Goal: Task Accomplishment & Management: Use online tool/utility

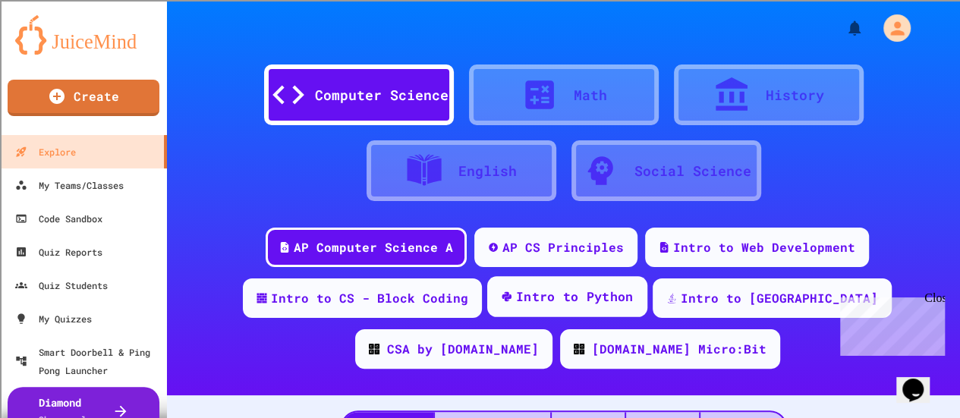
click at [501, 311] on div "Intro to Python" at bounding box center [567, 296] width 160 height 41
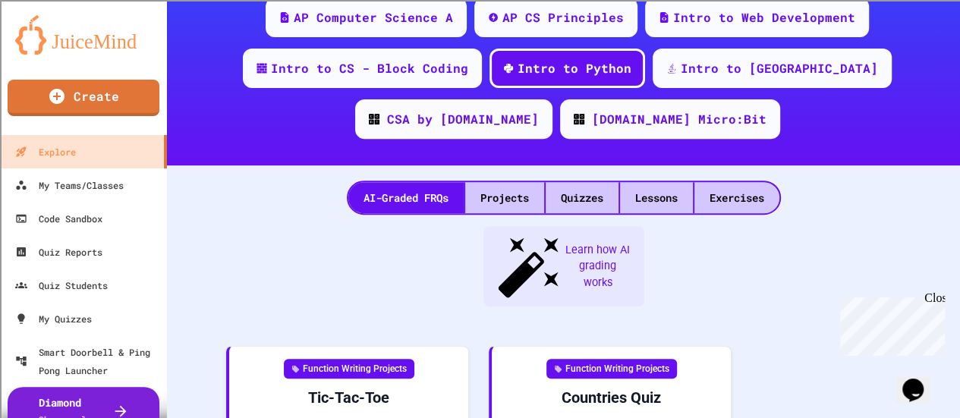
scroll to position [310, 0]
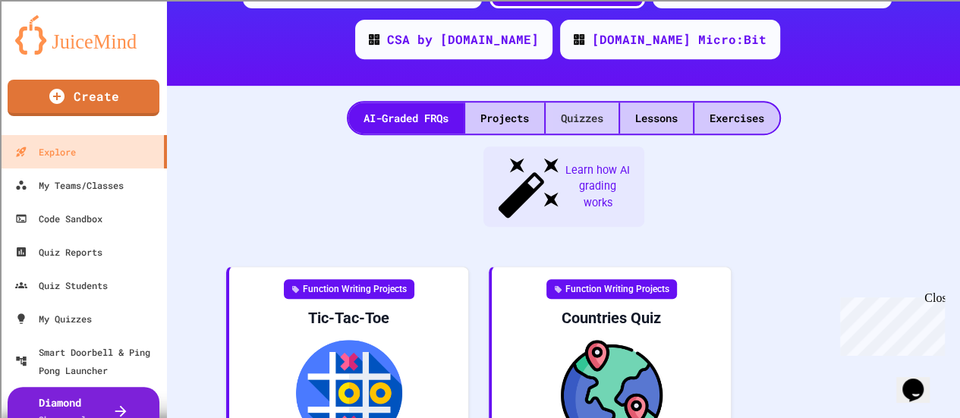
click at [587, 127] on div "Quizzes" at bounding box center [581, 117] width 73 height 31
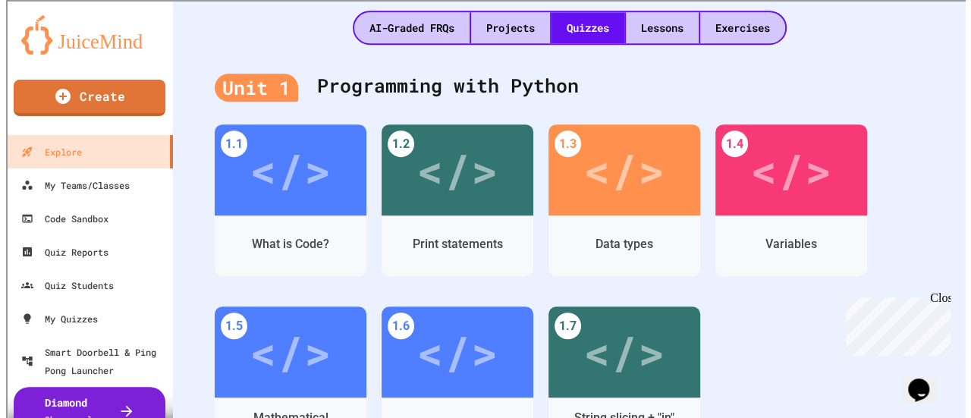
scroll to position [399, 0]
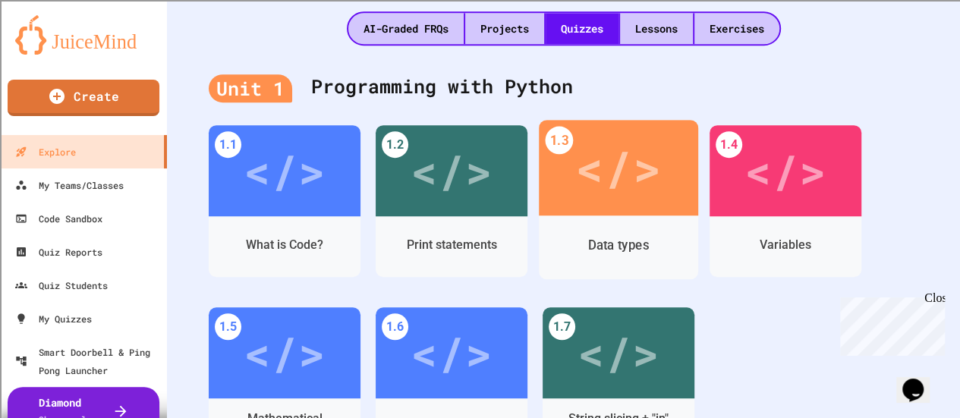
click at [584, 218] on div "Data types" at bounding box center [618, 247] width 159 height 64
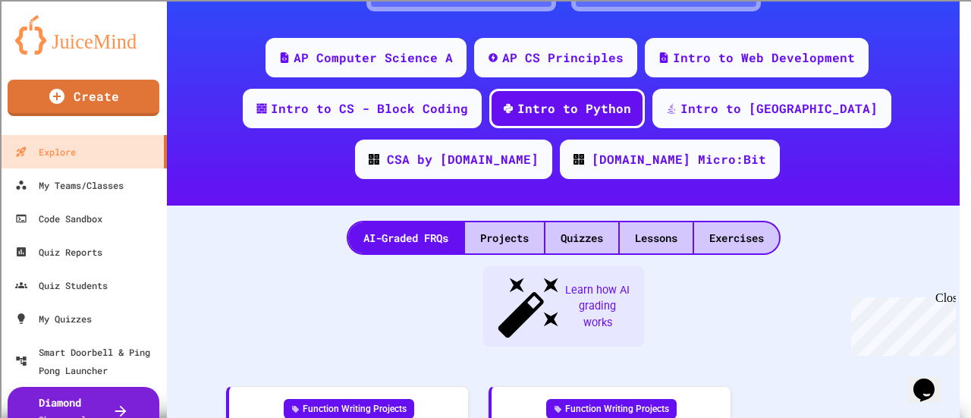
scroll to position [399, 0]
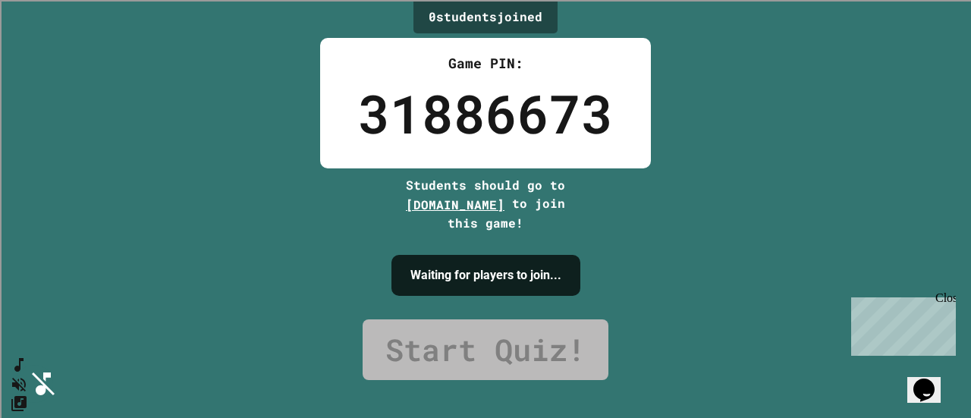
click at [21, 370] on icon "SpeedDial basic example" at bounding box center [16, 362] width 11 height 17
click at [24, 376] on icon "Mute music" at bounding box center [16, 384] width 17 height 16
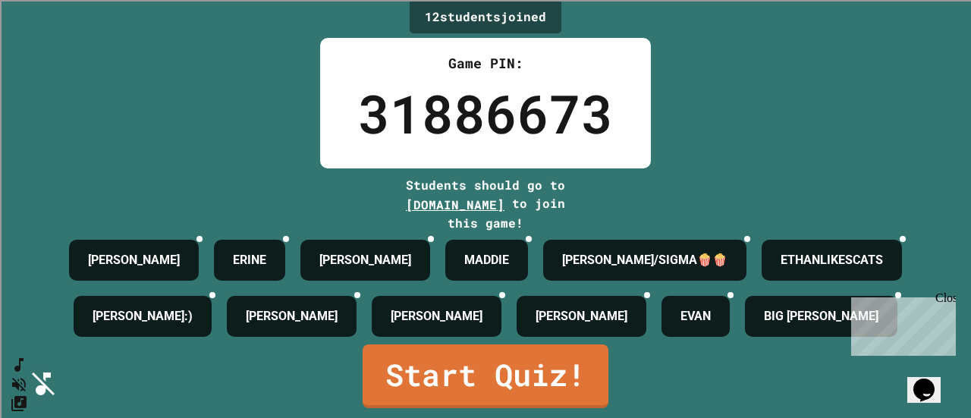
scroll to position [99, 0]
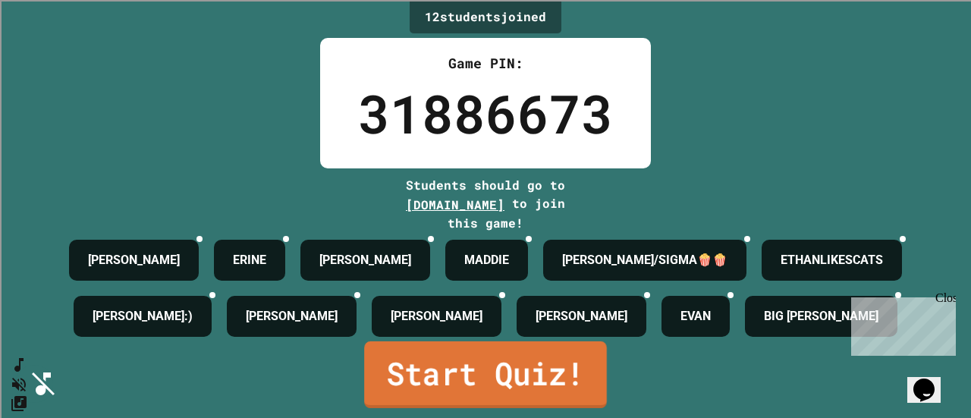
click at [539, 371] on link "Start Quiz!" at bounding box center [485, 374] width 243 height 67
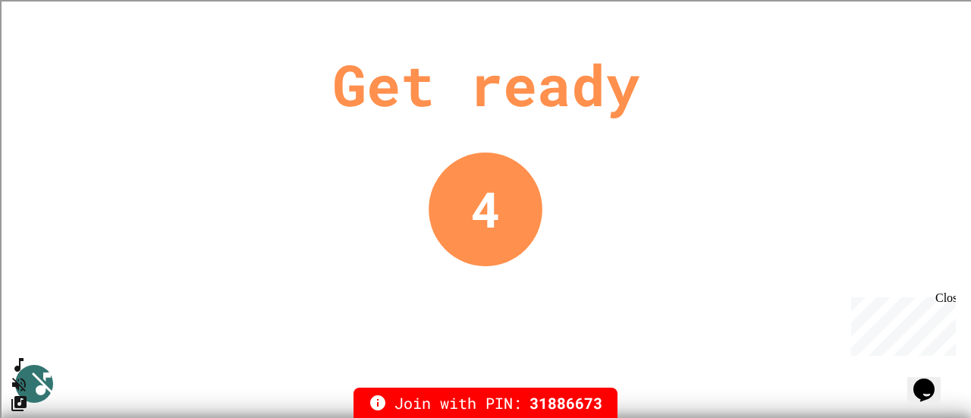
scroll to position [0, 0]
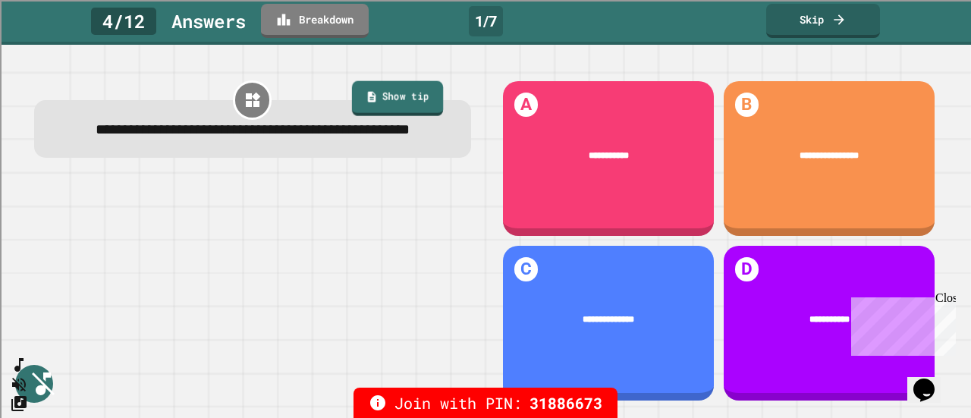
click at [414, 89] on link "Show tip" at bounding box center [397, 97] width 91 height 35
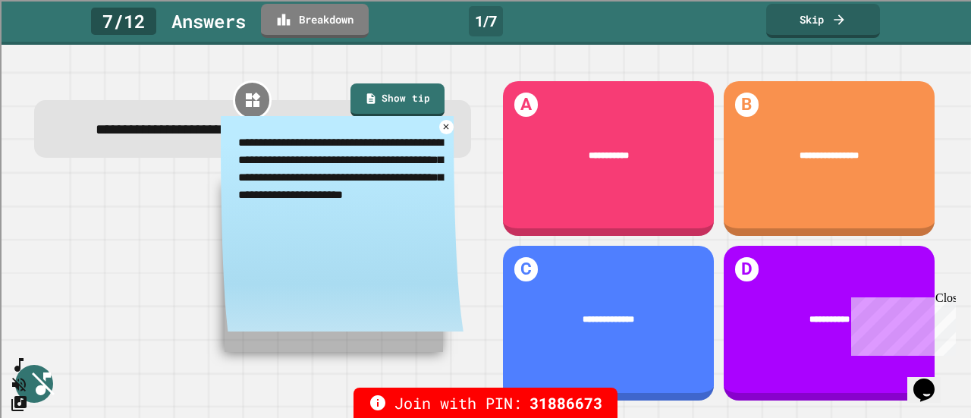
click at [436, 160] on textarea "**********" at bounding box center [342, 168] width 243 height 105
click at [441, 132] on icon at bounding box center [446, 126] width 11 height 11
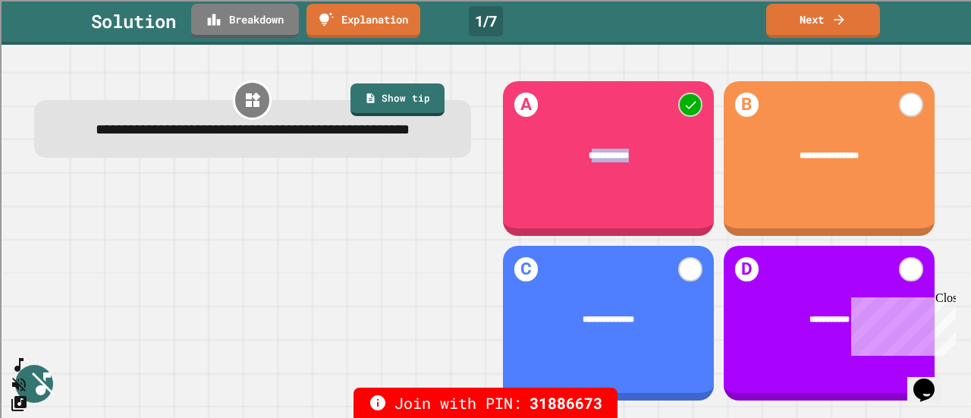
drag, startPoint x: 573, startPoint y: 145, endPoint x: 616, endPoint y: 147, distance: 43.3
click at [616, 148] on div "**********" at bounding box center [608, 155] width 174 height 14
click at [789, 27] on link "Next" at bounding box center [823, 20] width 113 height 36
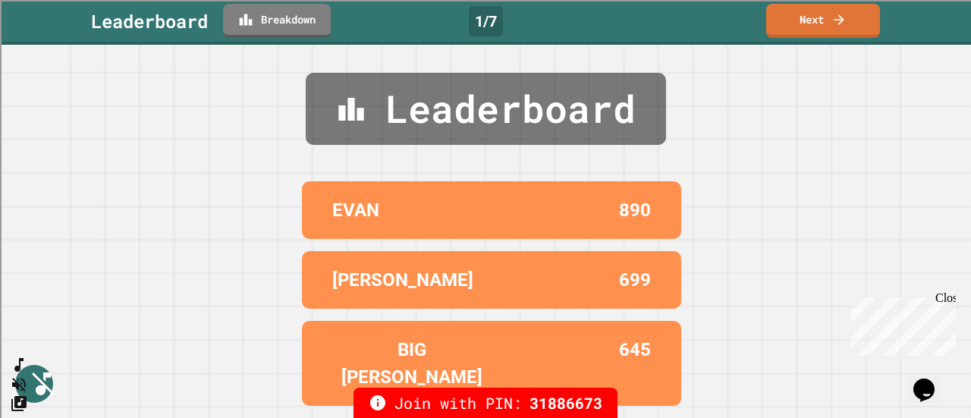
scroll to position [2, 0]
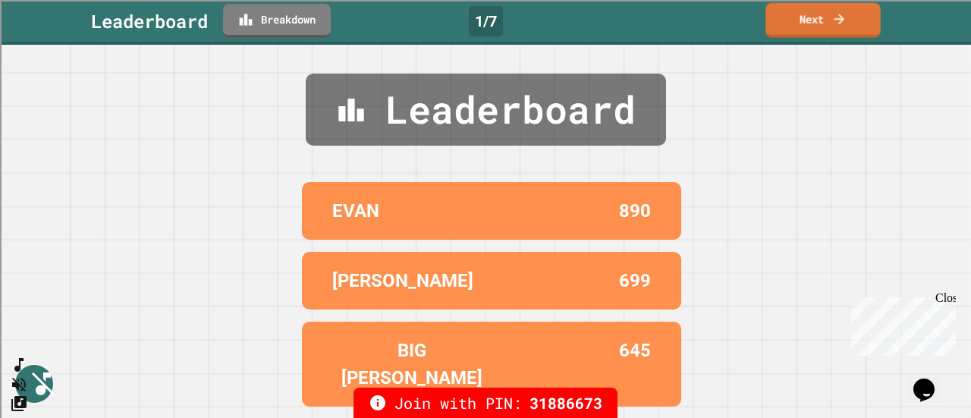
click at [804, 30] on link "Next" at bounding box center [823, 20] width 115 height 35
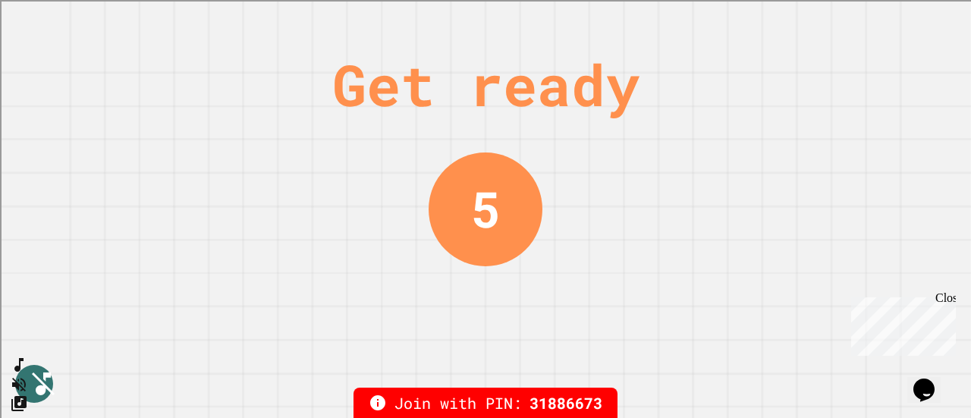
scroll to position [0, 0]
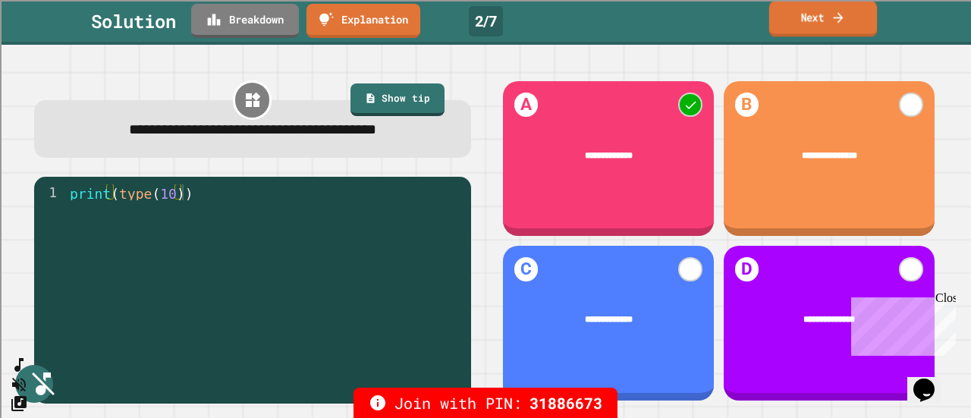
click at [828, 28] on link "Next" at bounding box center [823, 19] width 108 height 36
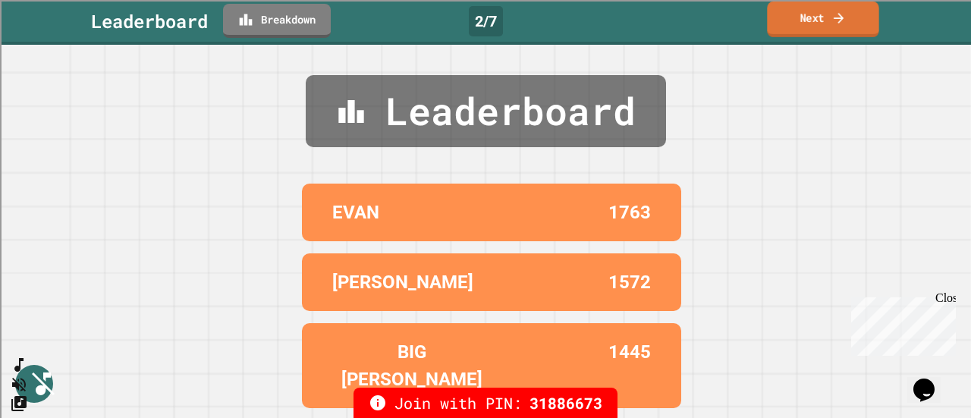
click at [828, 28] on link "Next" at bounding box center [823, 20] width 112 height 36
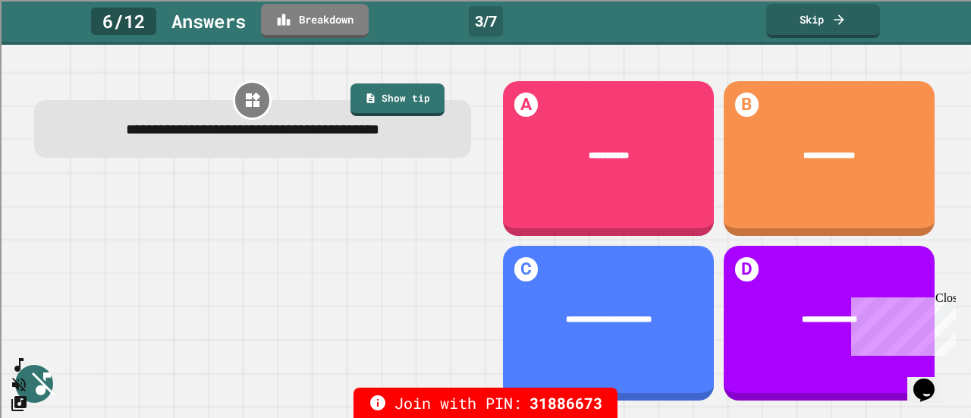
click at [947, 299] on div "Close" at bounding box center [944, 300] width 19 height 19
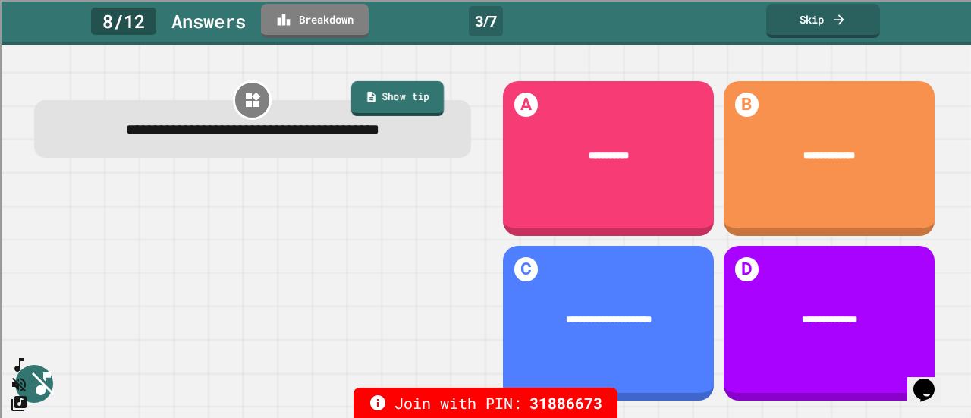
click at [411, 93] on link "Show tip" at bounding box center [397, 98] width 93 height 35
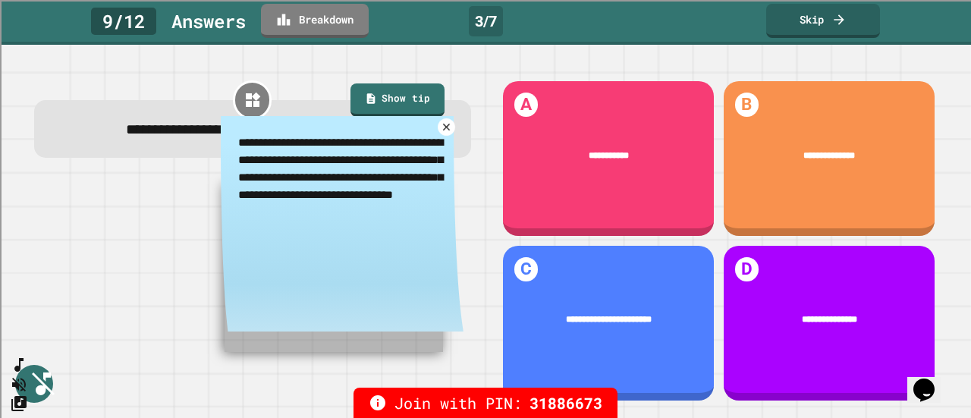
click at [441, 129] on icon at bounding box center [446, 126] width 11 height 11
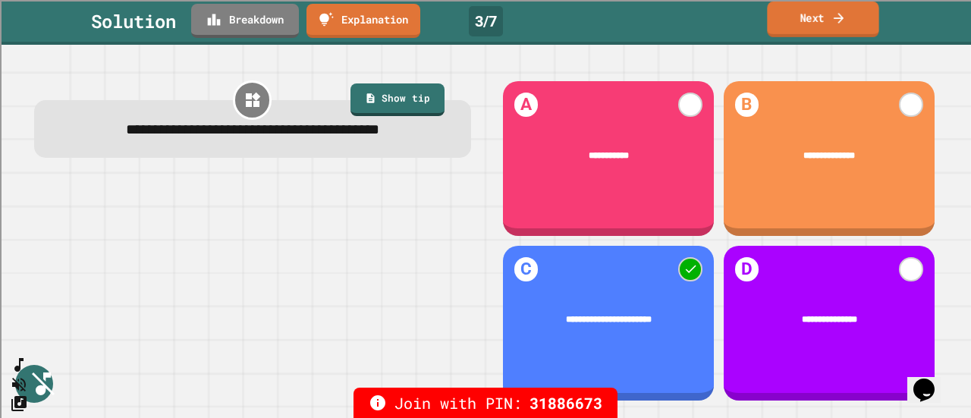
click at [813, 31] on link "Next" at bounding box center [823, 20] width 112 height 36
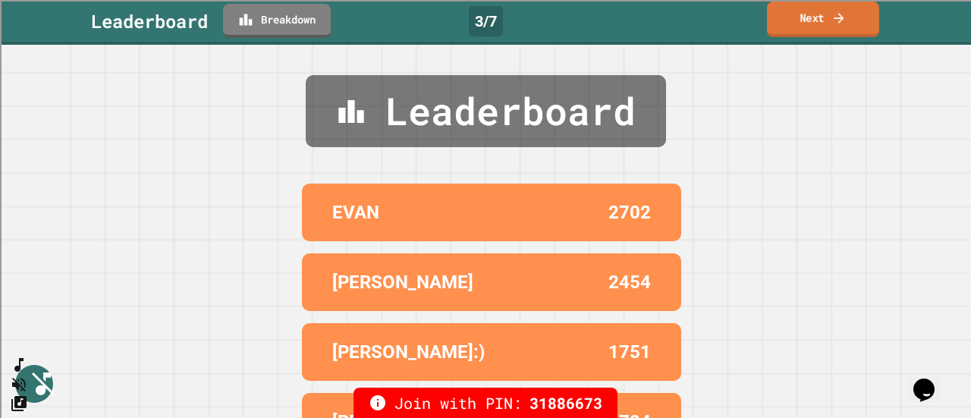
click at [809, 27] on link "Next" at bounding box center [823, 20] width 112 height 36
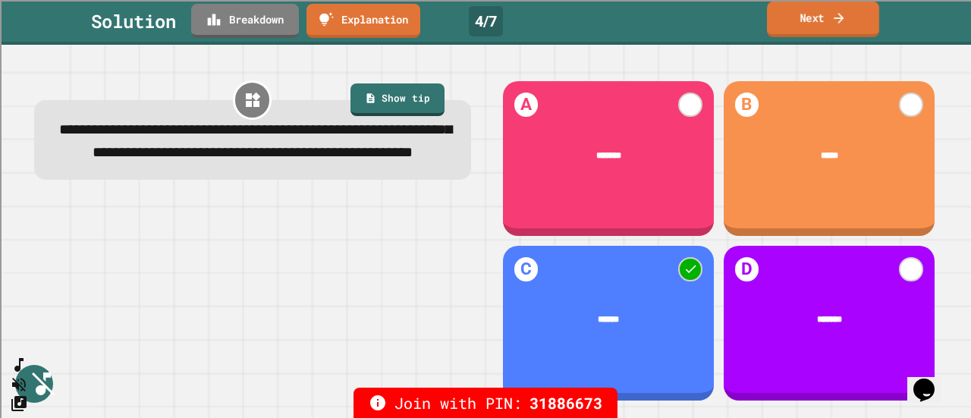
click at [809, 27] on link "Next" at bounding box center [823, 20] width 112 height 36
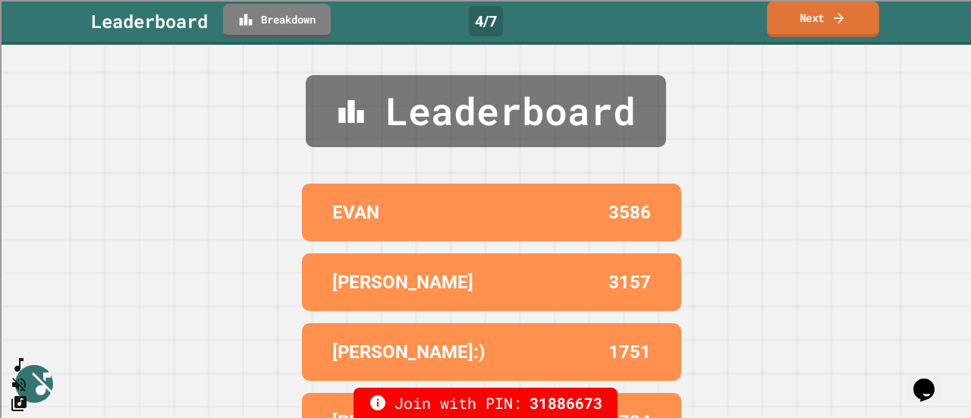
click at [814, 27] on link "Next" at bounding box center [823, 20] width 112 height 36
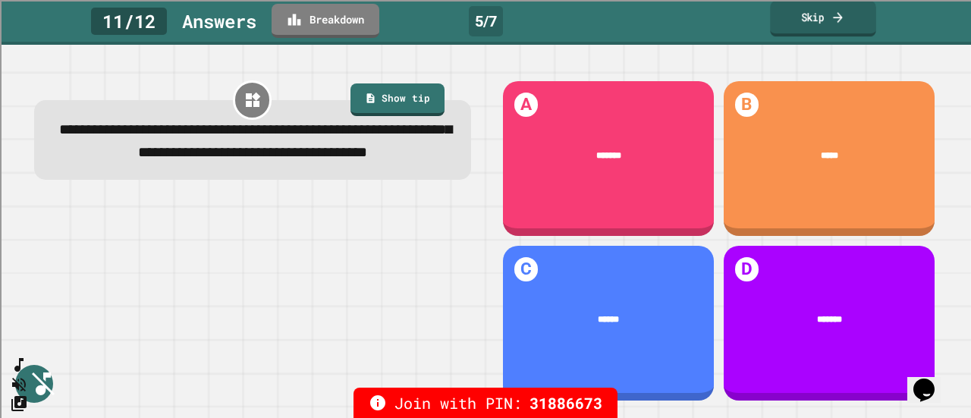
click at [809, 27] on link "Skip" at bounding box center [822, 19] width 105 height 36
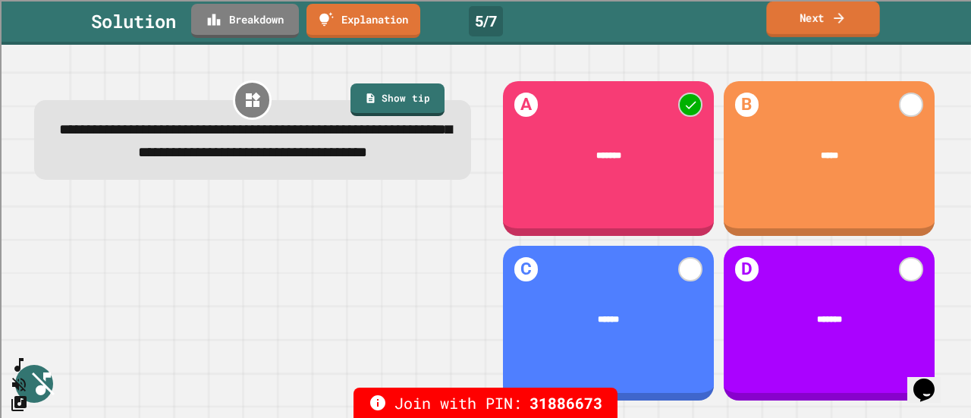
click at [832, 30] on link "Next" at bounding box center [822, 20] width 113 height 36
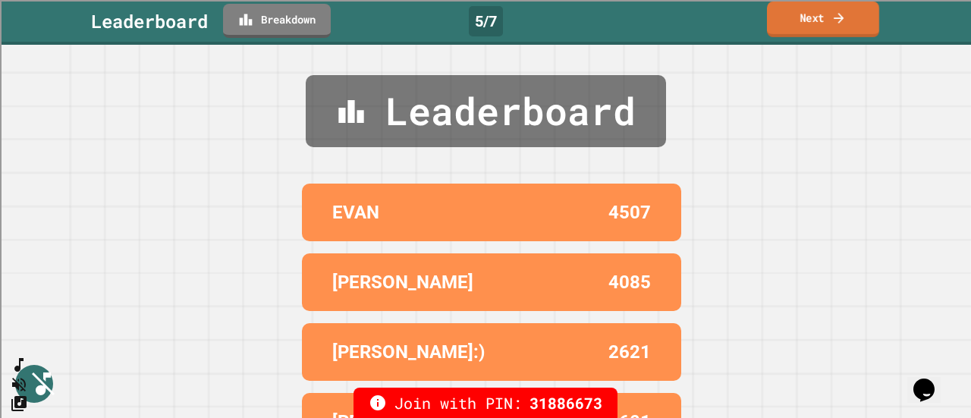
click at [832, 30] on link "Next" at bounding box center [823, 20] width 112 height 36
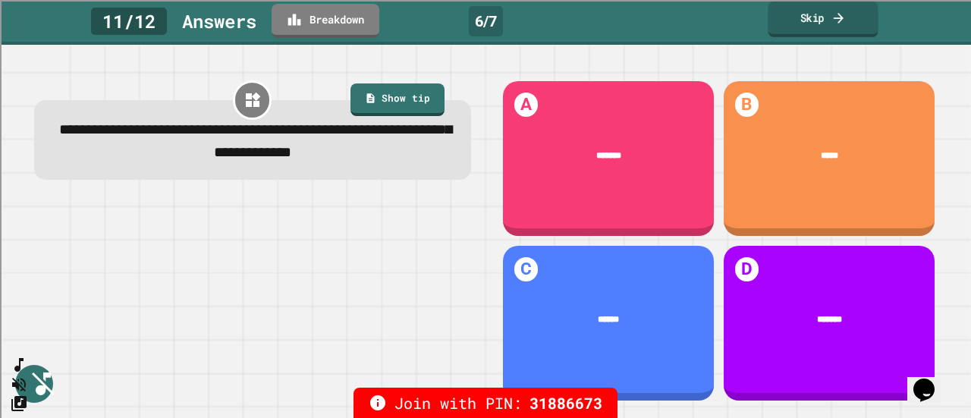
click at [832, 21] on link "Skip" at bounding box center [823, 20] width 110 height 36
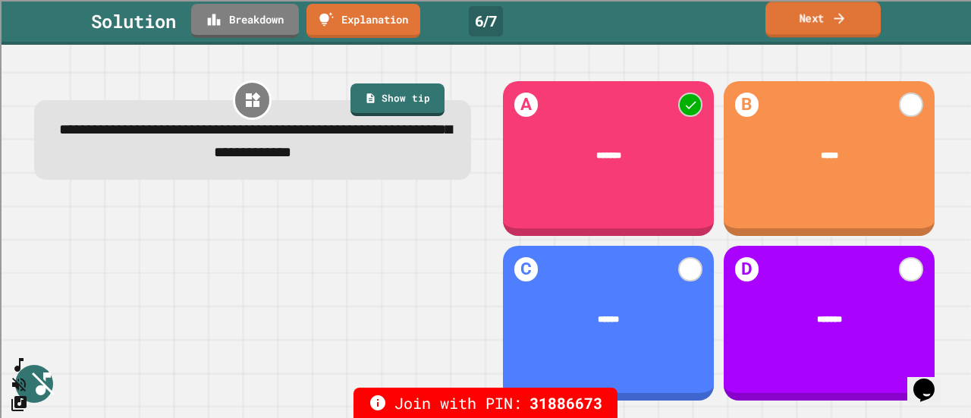
click at [837, 14] on icon at bounding box center [839, 18] width 15 height 16
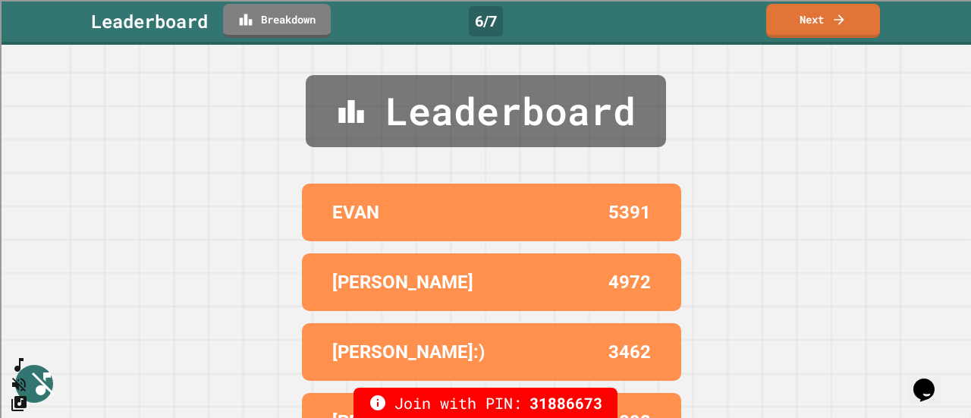
scroll to position [2, 0]
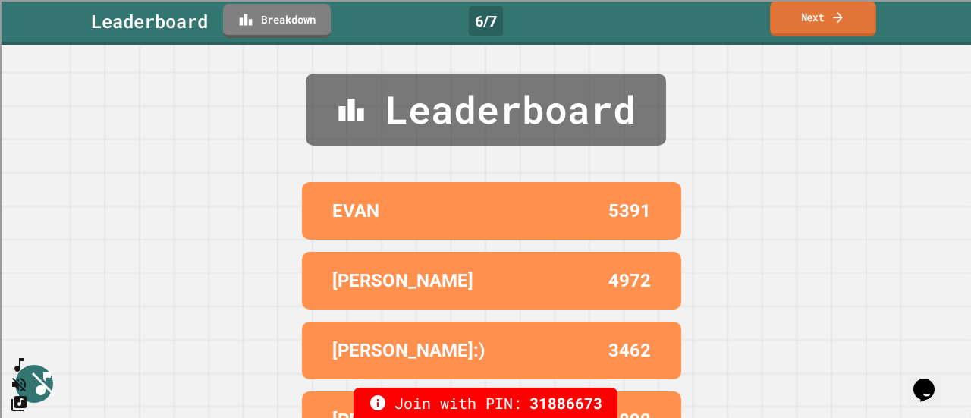
click at [825, 19] on link "Next" at bounding box center [822, 19] width 105 height 36
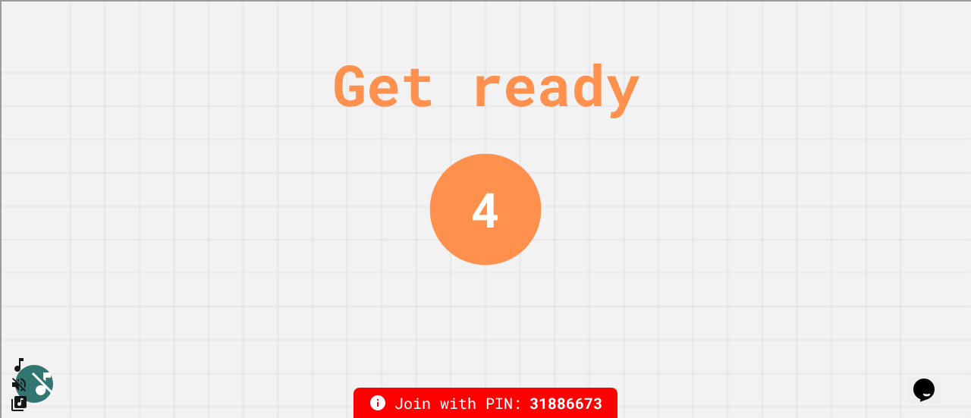
scroll to position [0, 0]
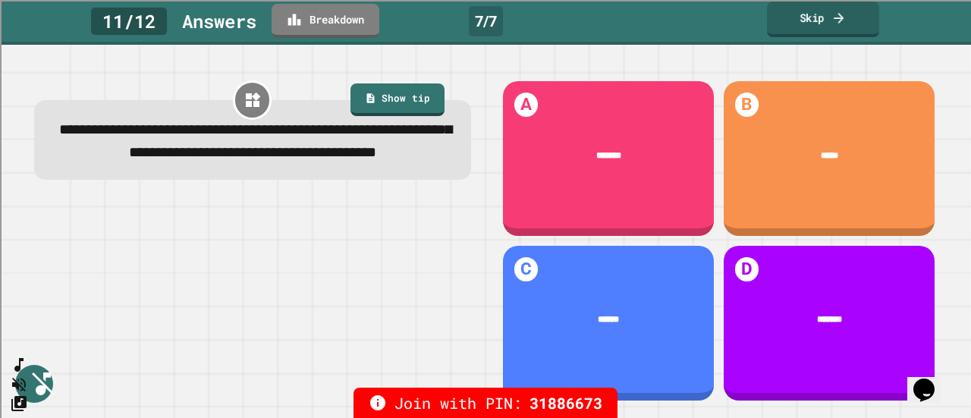
click at [848, 28] on link "Skip" at bounding box center [823, 20] width 112 height 36
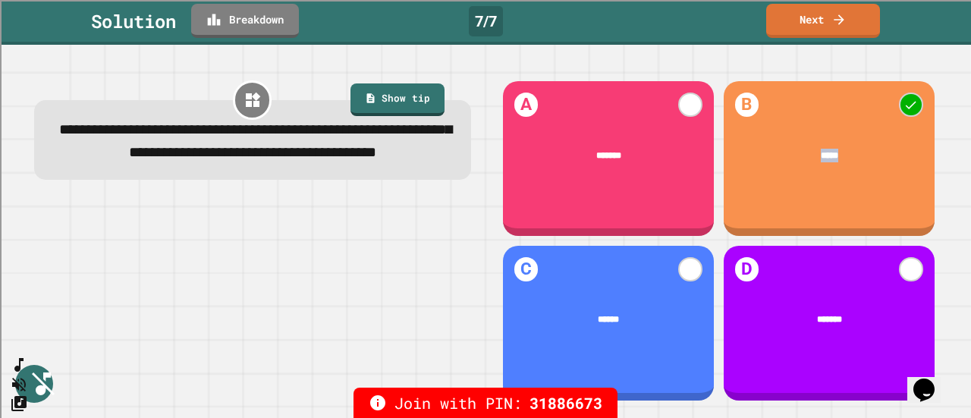
drag, startPoint x: 791, startPoint y: 143, endPoint x: 832, endPoint y: 149, distance: 40.7
click at [832, 149] on div "*****" at bounding box center [829, 155] width 174 height 14
click at [840, 25] on icon at bounding box center [839, 18] width 15 height 16
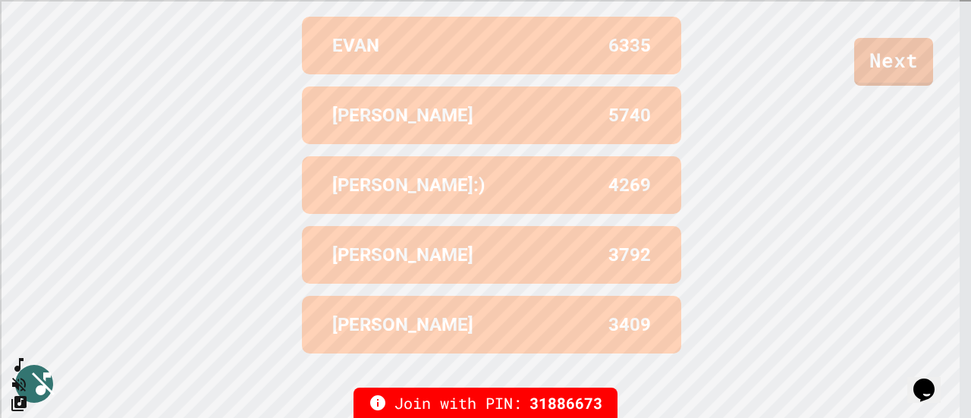
scroll to position [624, 0]
click at [897, 64] on link "Next" at bounding box center [894, 61] width 80 height 50
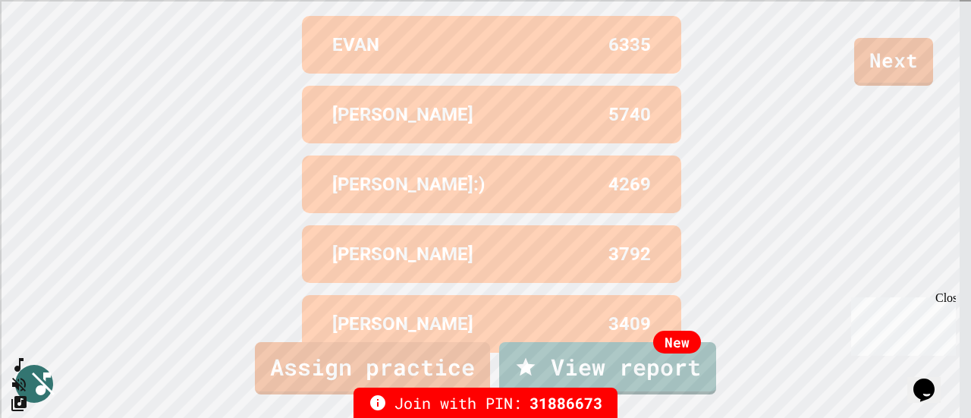
scroll to position [113, 0]
click at [391, 358] on link "Assign practice" at bounding box center [372, 366] width 232 height 55
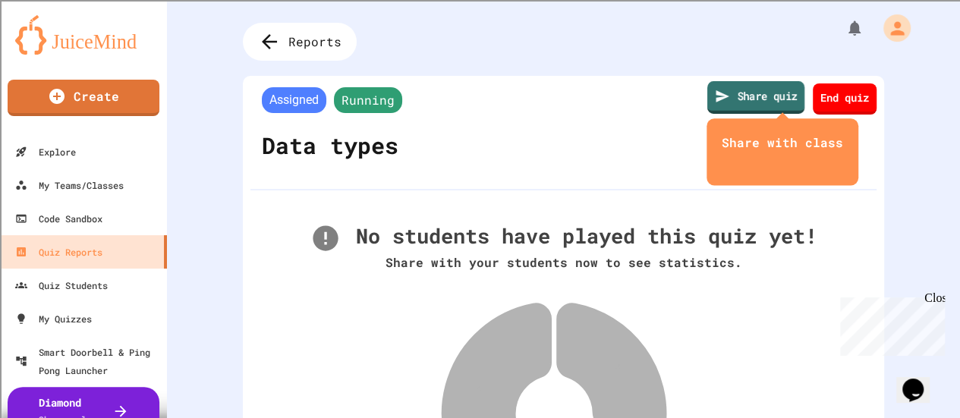
click at [713, 101] on link "Share quiz" at bounding box center [755, 97] width 97 height 33
